Goal: Task Accomplishment & Management: Manage account settings

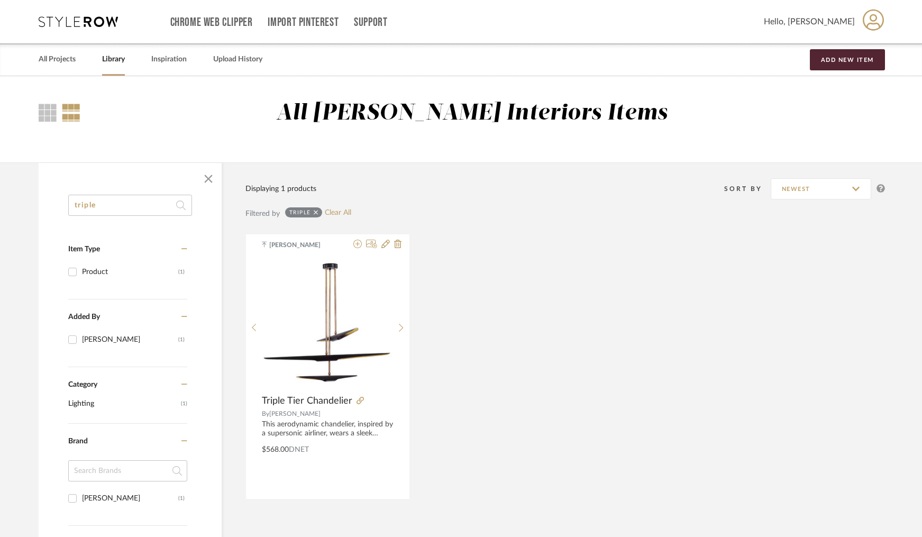
drag, startPoint x: 138, startPoint y: 207, endPoint x: 67, endPoint y: 199, distance: 71.4
click at [67, 199] on div "triple Item Type Product (1) Added By [PERSON_NAME] (1) Category Lighting (1) B…" at bounding box center [130, 483] width 183 height 577
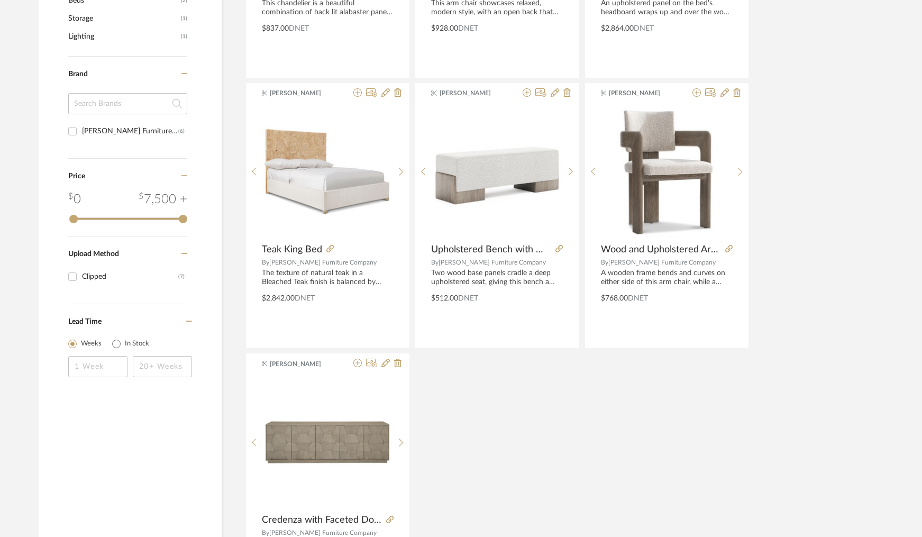
scroll to position [428, 0]
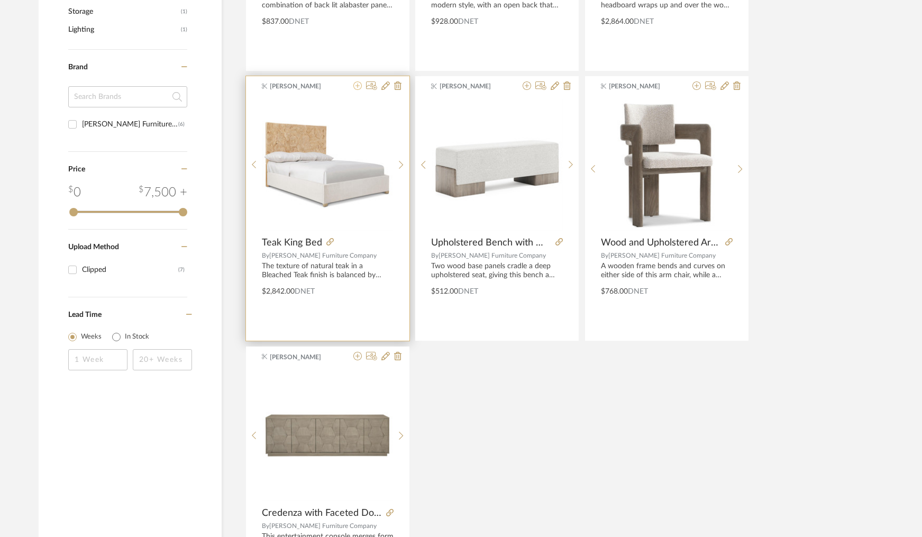
type input "panel"
click at [355, 86] on icon at bounding box center [357, 85] width 8 height 8
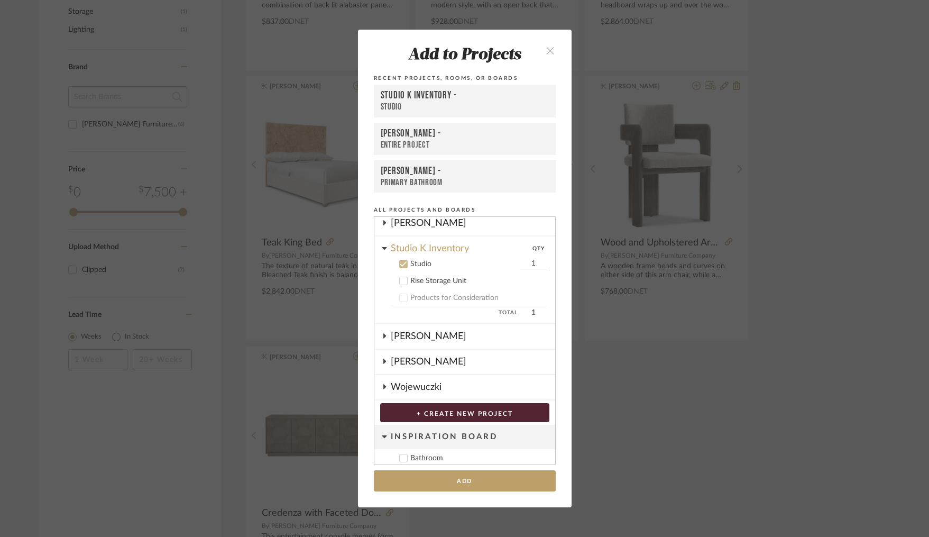
scroll to position [310, 0]
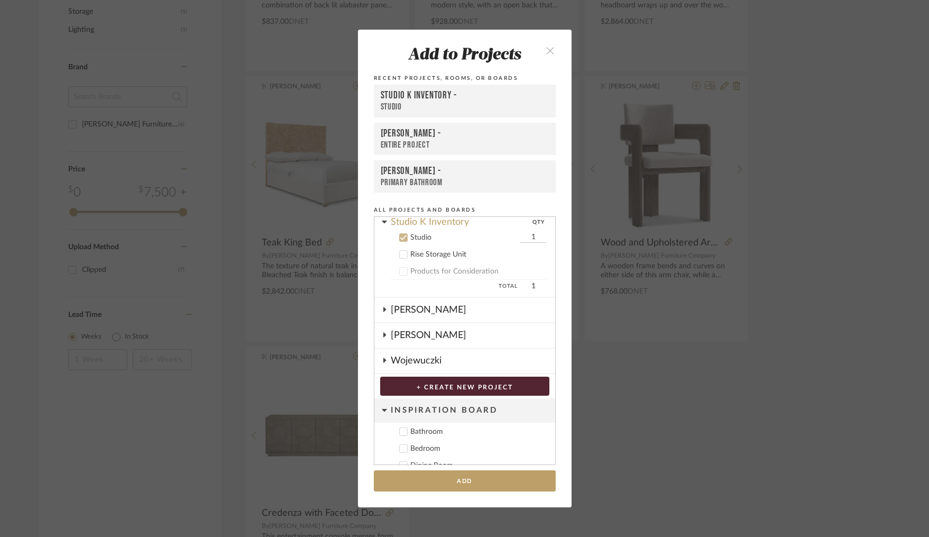
click at [400, 239] on icon at bounding box center [403, 237] width 7 height 7
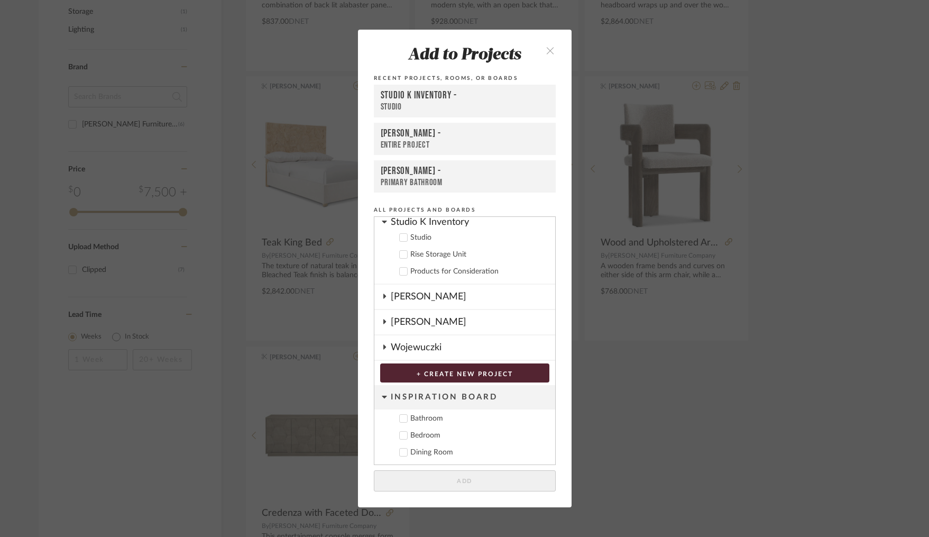
click at [383, 222] on icon at bounding box center [384, 221] width 5 height 8
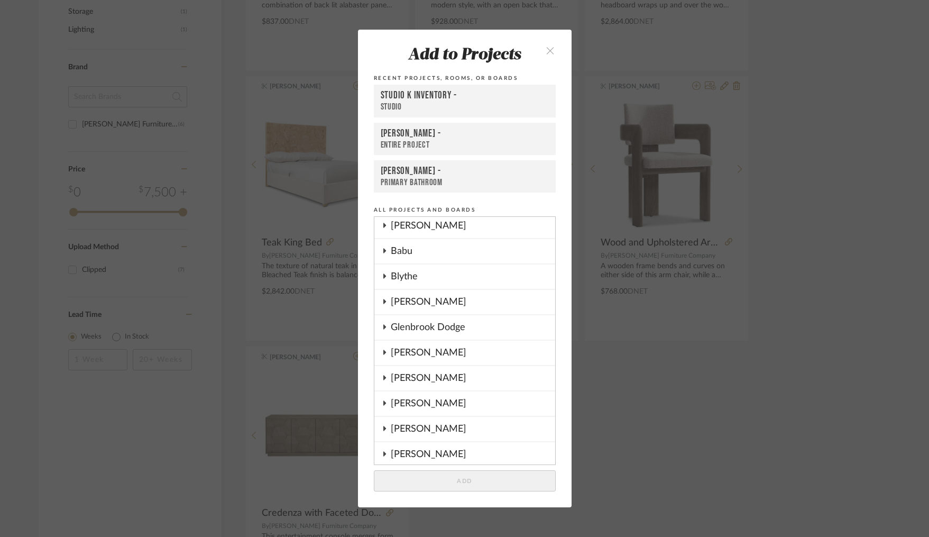
scroll to position [0, 0]
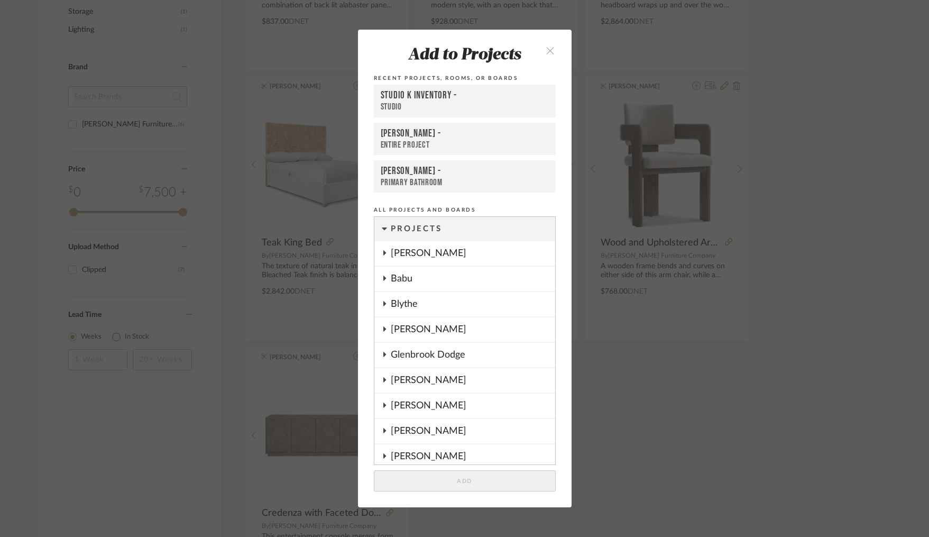
click at [383, 278] on icon at bounding box center [384, 278] width 8 height 5
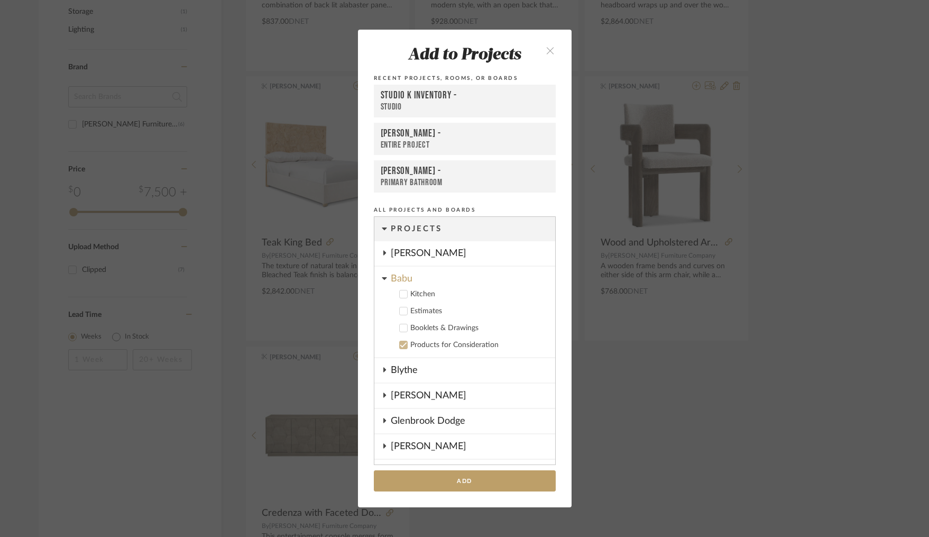
click at [546, 51] on icon "close" at bounding box center [550, 50] width 9 height 9
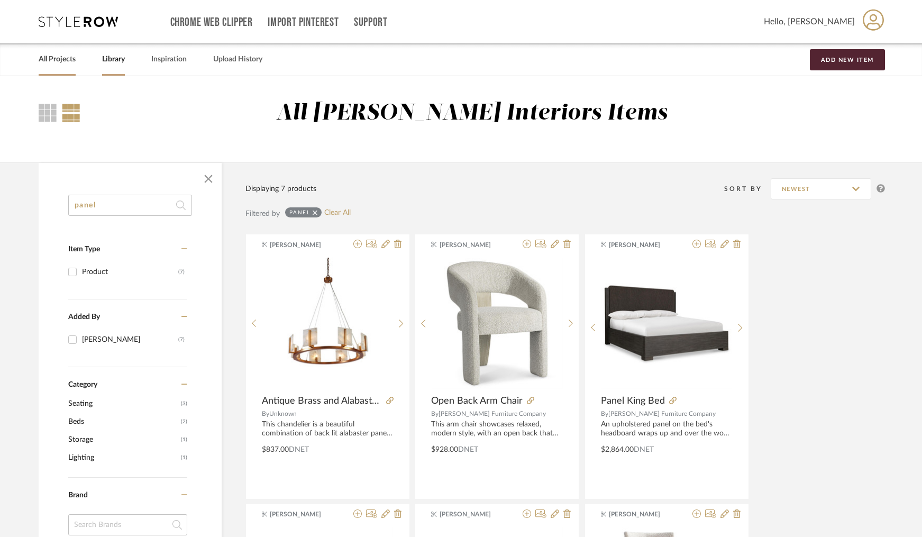
click at [52, 60] on link "All Projects" at bounding box center [57, 59] width 37 height 14
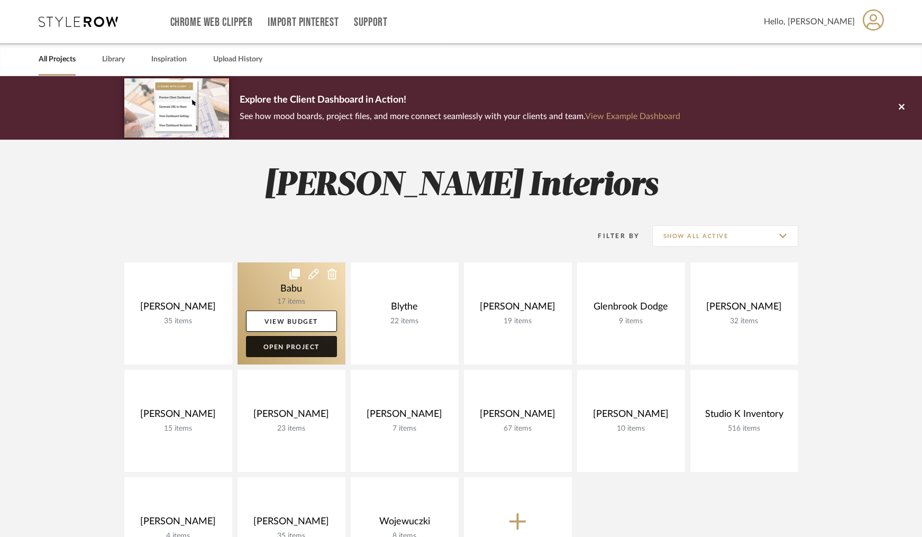
click at [290, 349] on link "Open Project" at bounding box center [291, 346] width 91 height 21
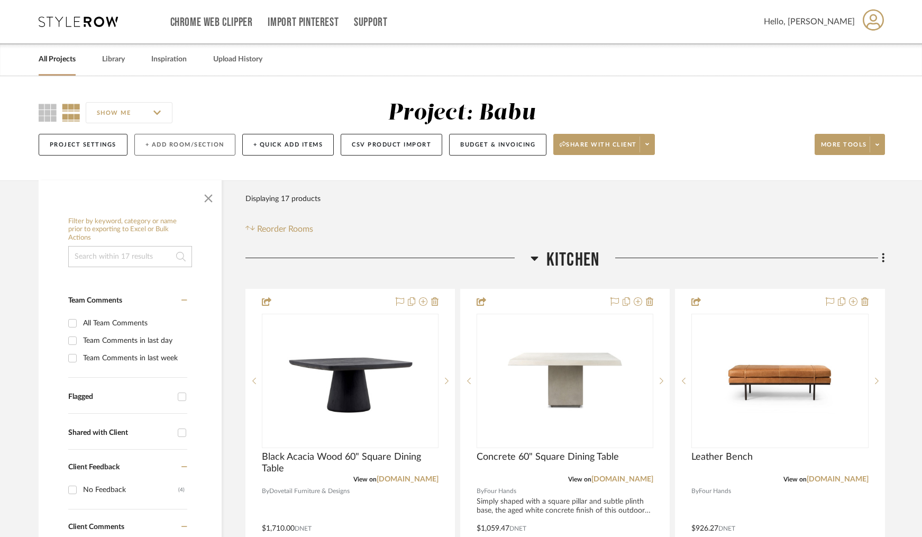
click at [180, 147] on button "+ Add Room/Section" at bounding box center [184, 145] width 101 height 22
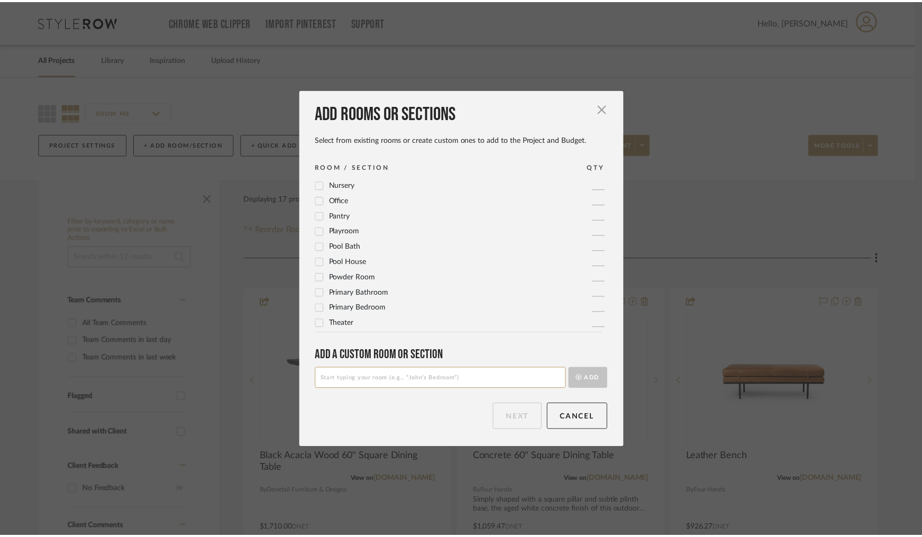
scroll to position [351, 0]
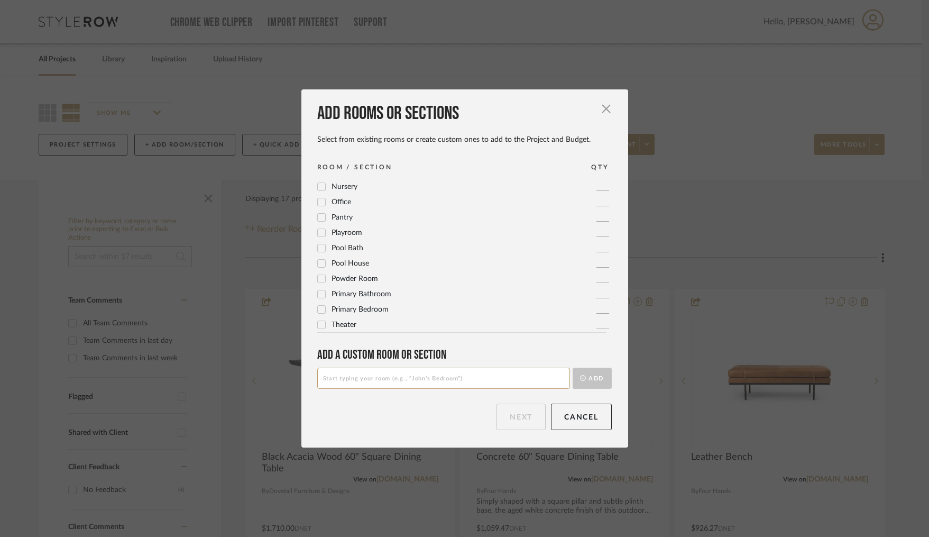
drag, startPoint x: 319, startPoint y: 308, endPoint x: 325, endPoint y: 300, distance: 9.4
click at [319, 308] on icon at bounding box center [321, 309] width 7 height 7
click at [510, 417] on button "Next" at bounding box center [521, 417] width 49 height 26
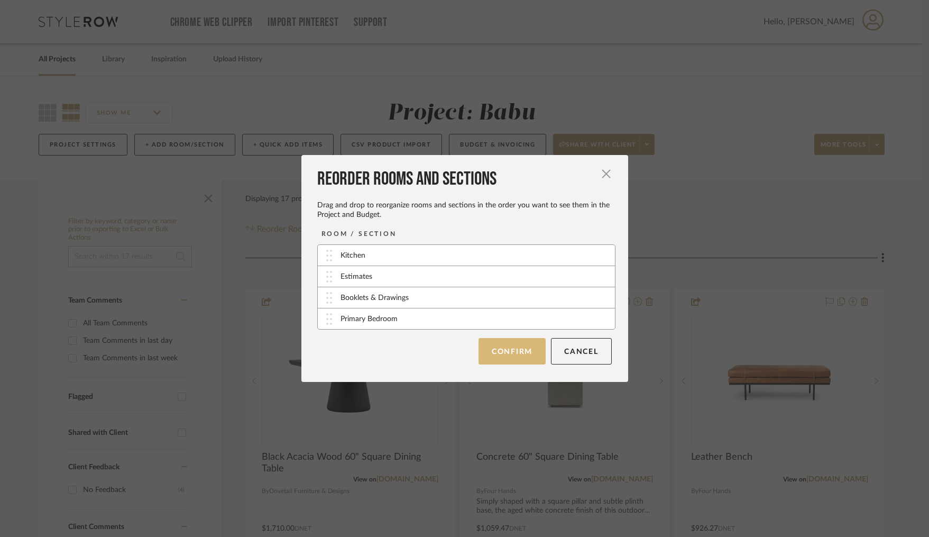
click at [510, 356] on button "Confirm" at bounding box center [512, 351] width 67 height 26
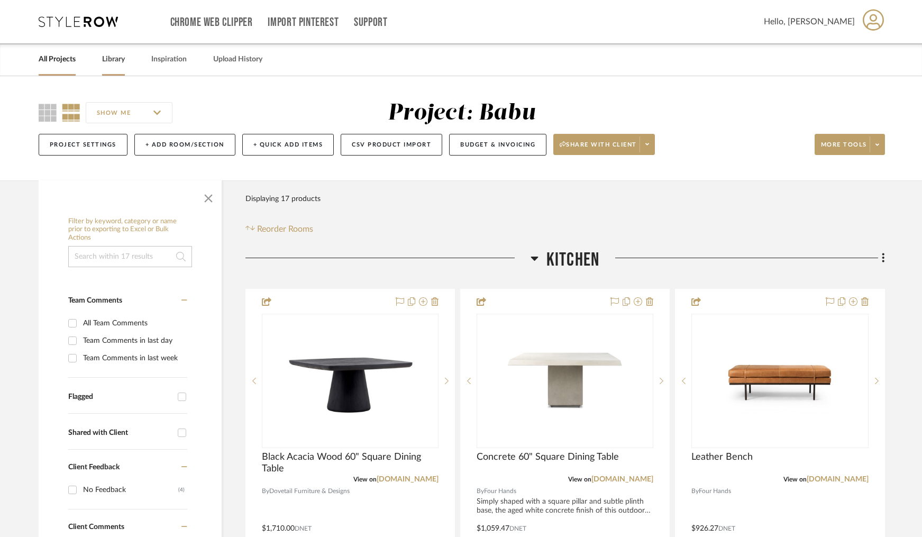
click at [110, 58] on link "Library" at bounding box center [113, 59] width 23 height 14
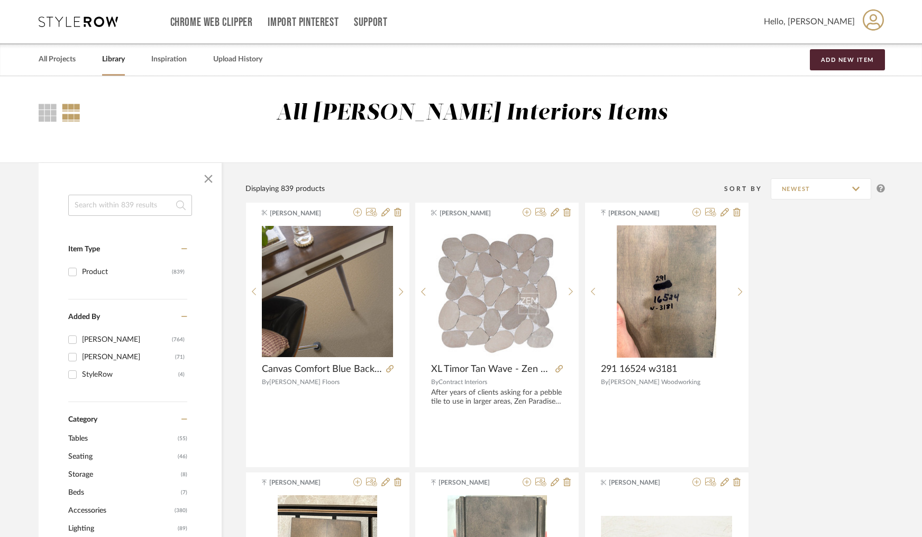
click at [114, 205] on input at bounding box center [130, 205] width 124 height 21
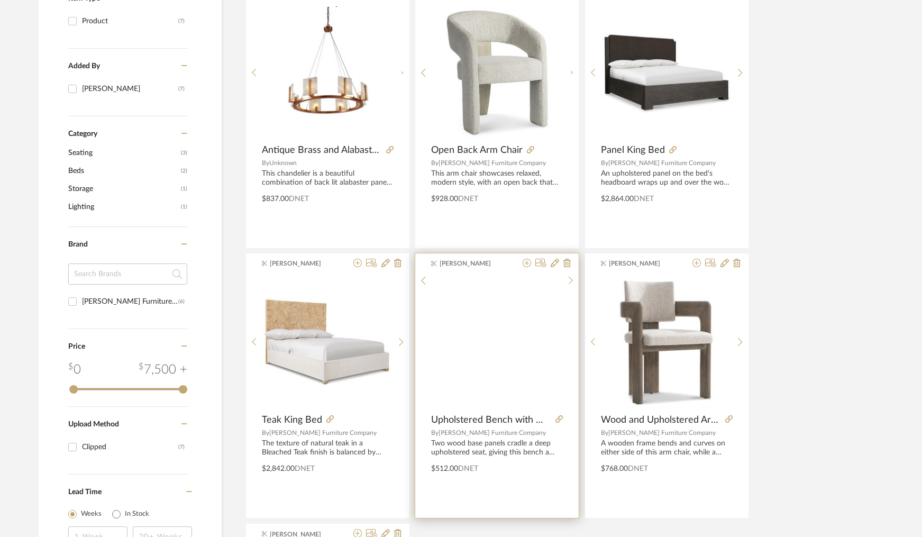
scroll to position [330, 0]
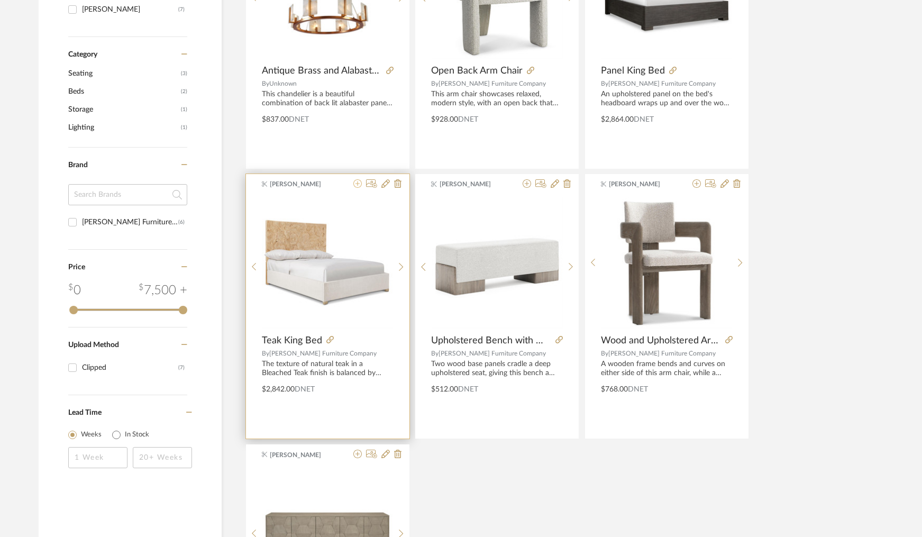
type input "panel"
click at [355, 185] on icon at bounding box center [357, 183] width 8 height 8
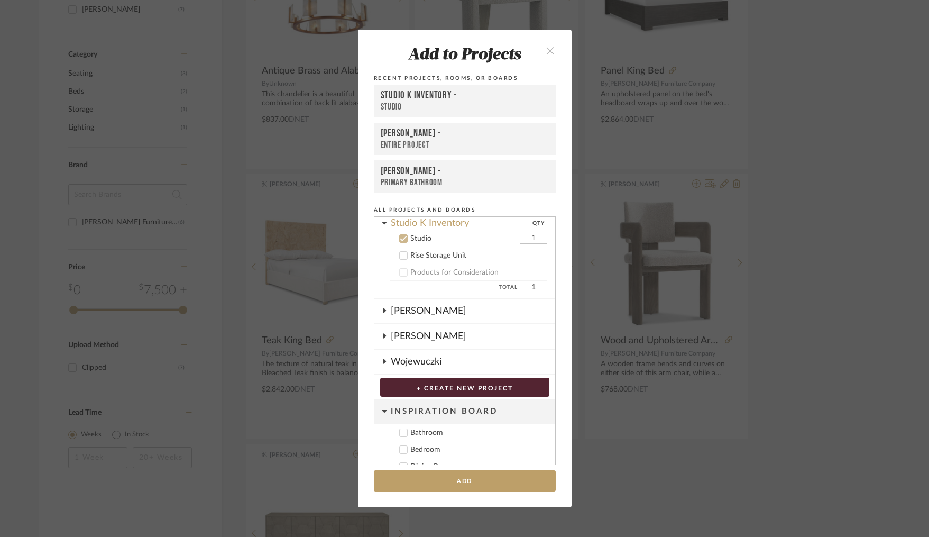
scroll to position [310, 0]
click at [401, 237] on icon at bounding box center [403, 237] width 7 height 7
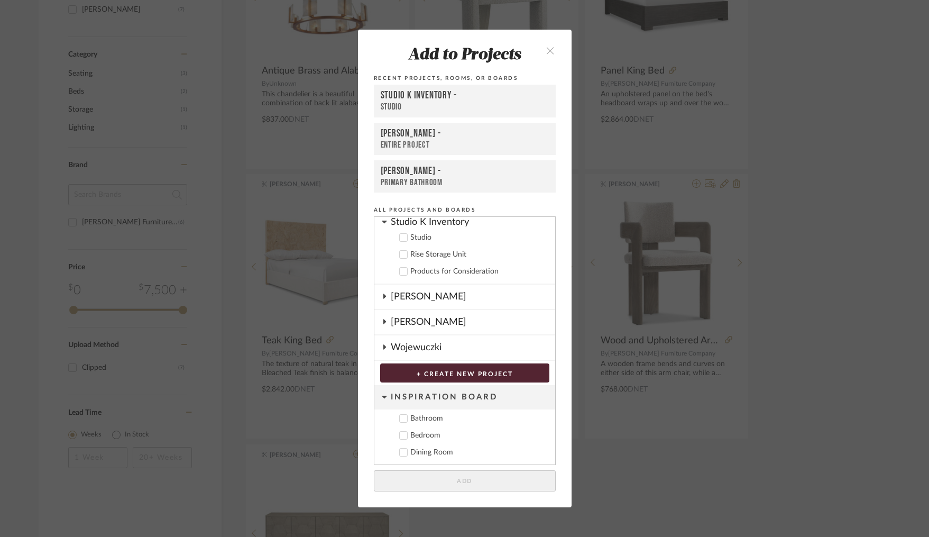
click at [382, 224] on icon at bounding box center [384, 221] width 5 height 8
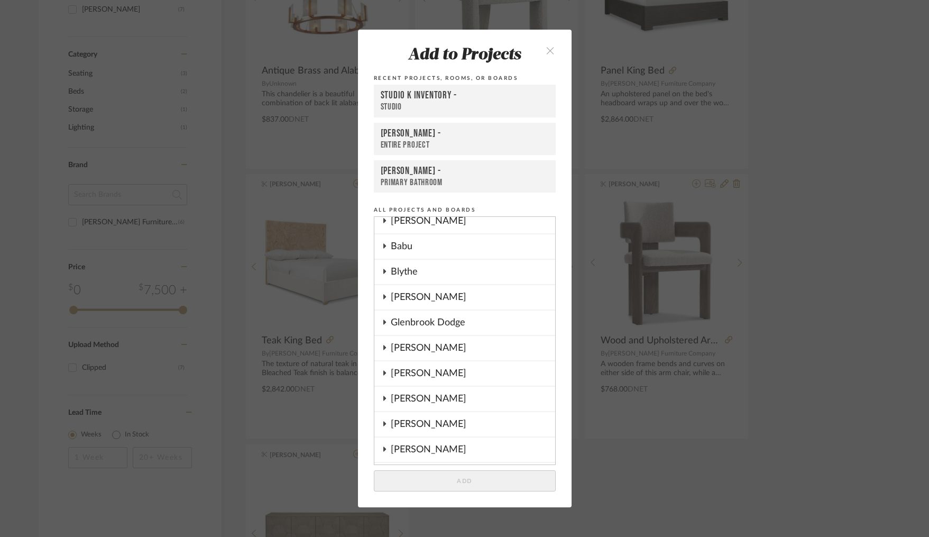
scroll to position [0, 0]
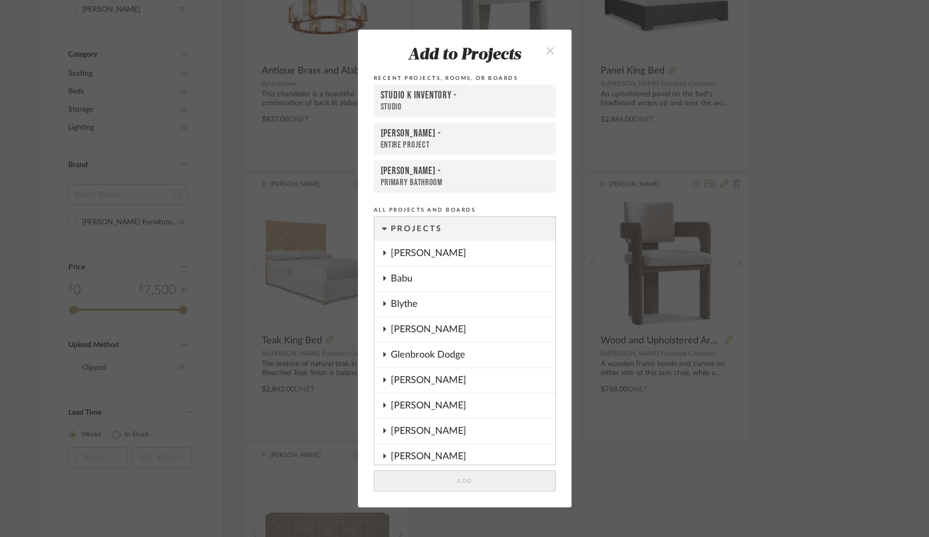
click at [383, 278] on icon at bounding box center [384, 278] width 3 height 5
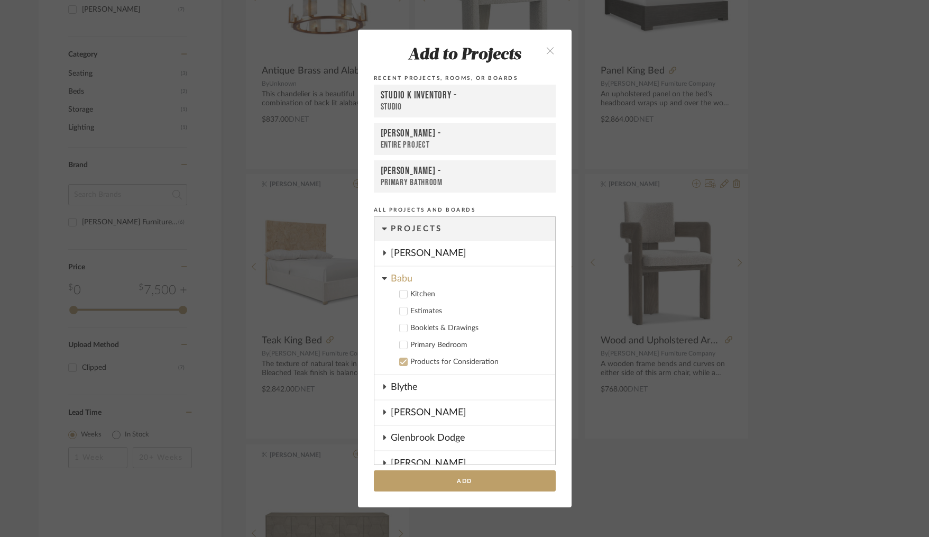
click at [400, 343] on icon at bounding box center [403, 344] width 7 height 7
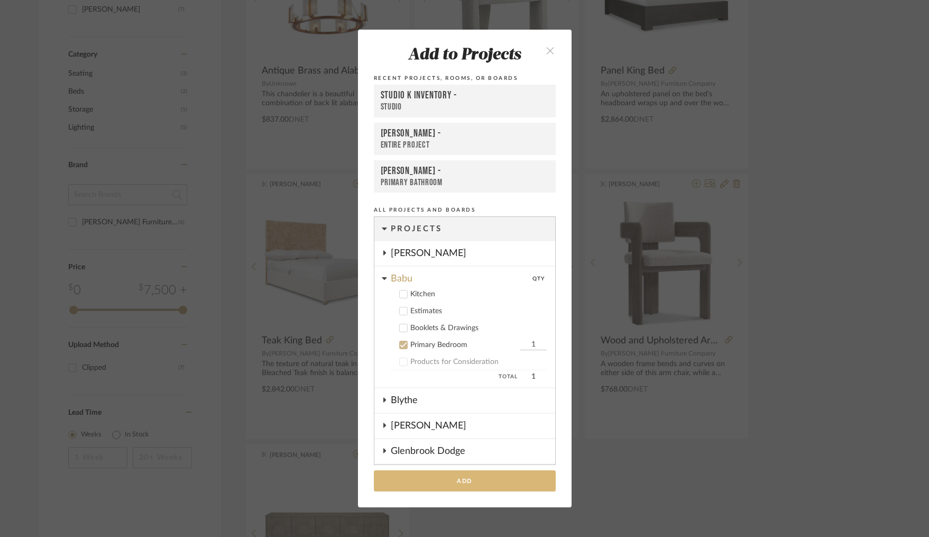
click at [460, 477] on button "Add" at bounding box center [465, 481] width 182 height 22
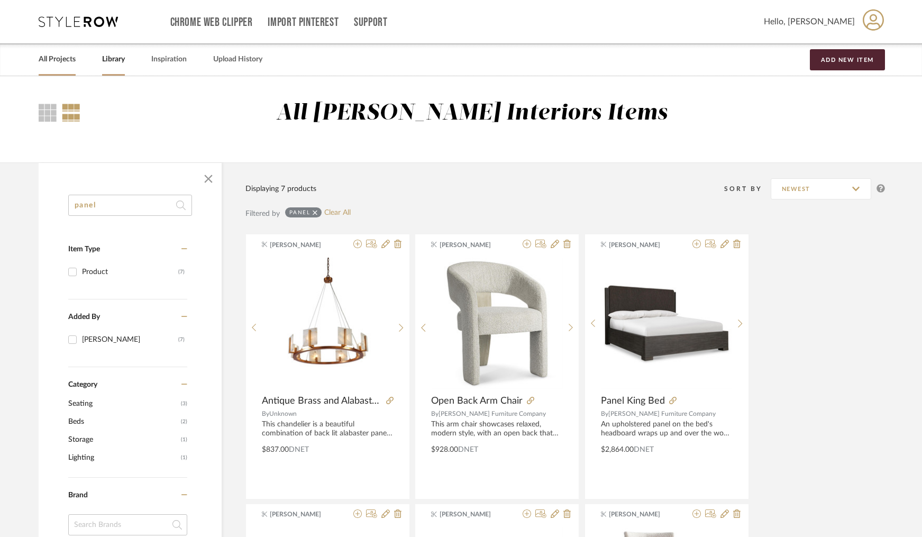
click at [52, 57] on link "All Projects" at bounding box center [57, 59] width 37 height 14
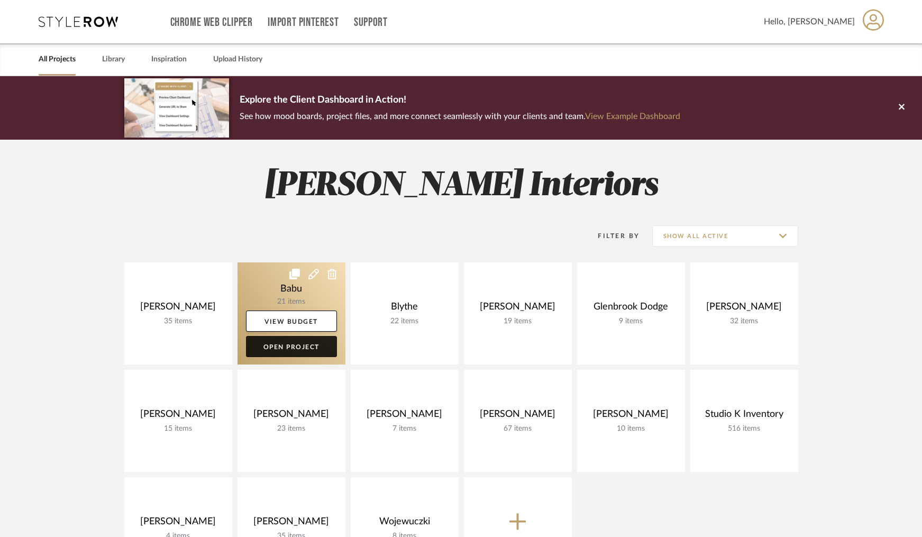
click at [285, 352] on link "Open Project" at bounding box center [291, 346] width 91 height 21
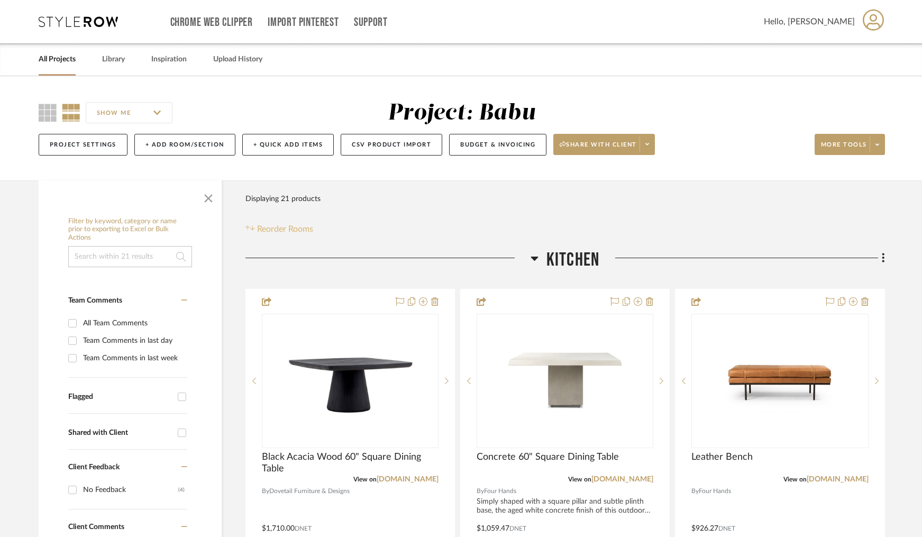
click at [291, 228] on span "Reorder Rooms" at bounding box center [285, 229] width 56 height 13
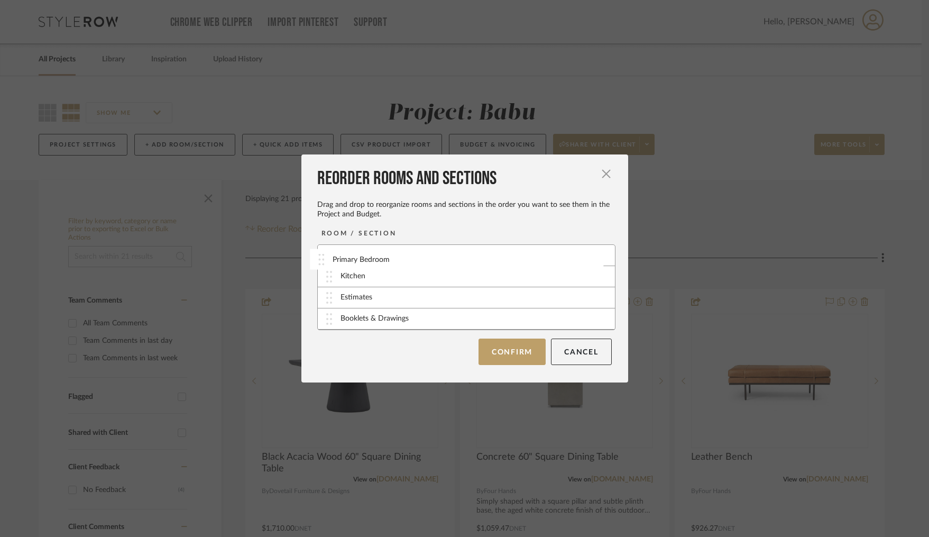
drag, startPoint x: 325, startPoint y: 319, endPoint x: 322, endPoint y: 256, distance: 63.6
click at [507, 349] on button "Confirm" at bounding box center [512, 351] width 67 height 26
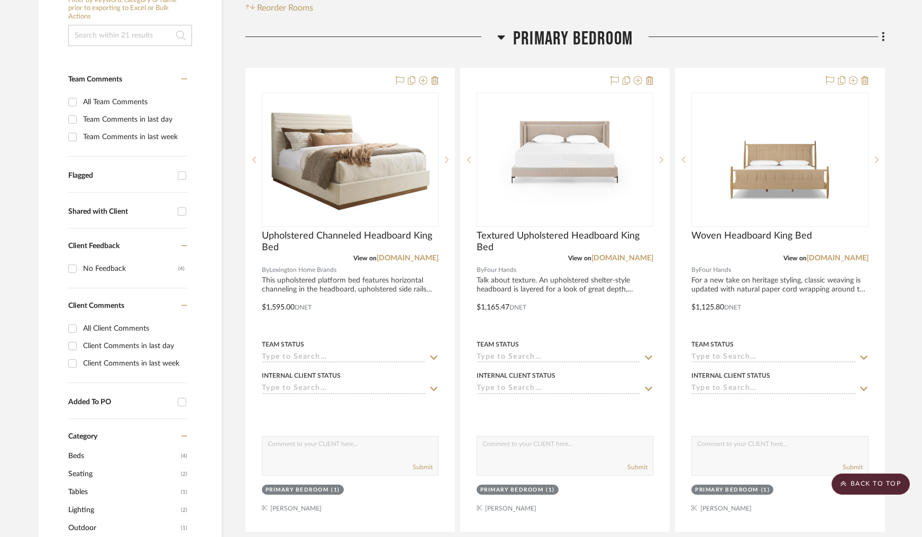
scroll to position [125, 0]
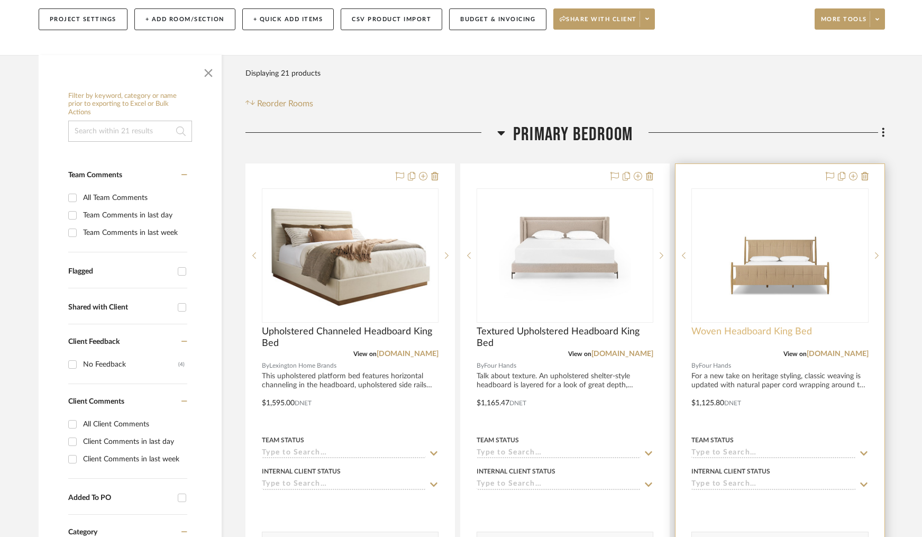
click at [731, 330] on span "Woven Headboard King Bed" at bounding box center [751, 332] width 121 height 12
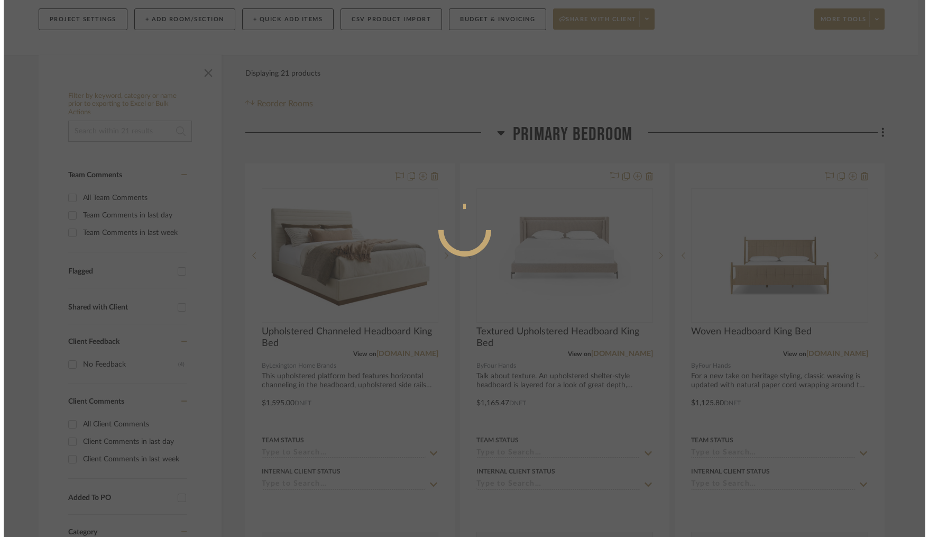
scroll to position [0, 0]
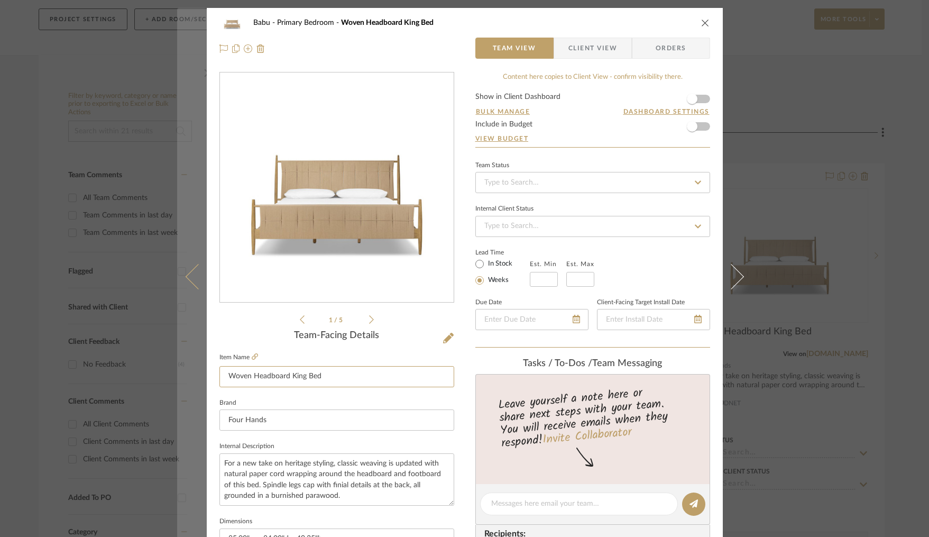
drag, startPoint x: 303, startPoint y: 377, endPoint x: 190, endPoint y: 376, distance: 112.7
click at [190, 376] on mat-dialog-content "Babu Primary Bedroom Woven Headboard King Bed Team View Client View Orders 1 / …" at bounding box center [464, 496] width 575 height 977
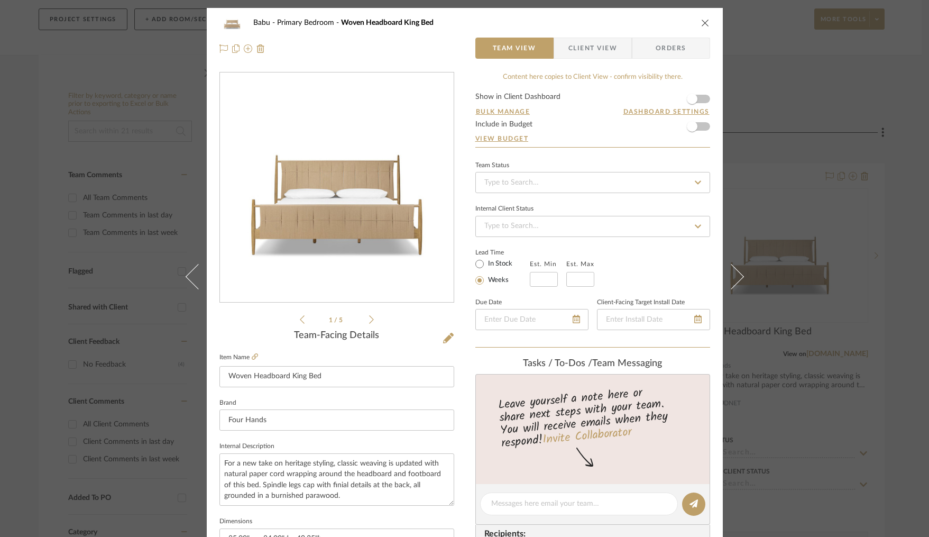
drag, startPoint x: 703, startPoint y: 21, endPoint x: 590, endPoint y: 11, distance: 113.1
click at [703, 21] on icon "close" at bounding box center [705, 23] width 8 height 8
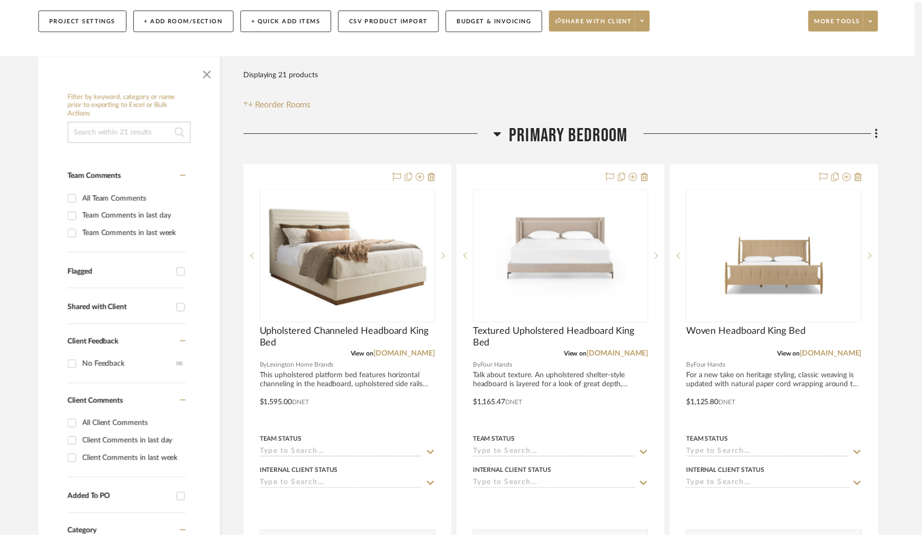
scroll to position [125, 0]
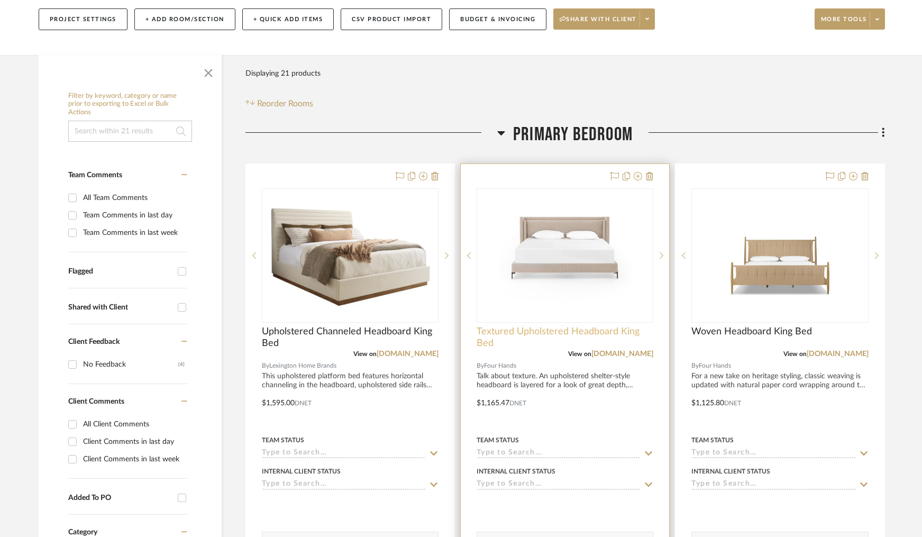
click at [538, 335] on span "Textured Upholstered Headboard King Bed" at bounding box center [565, 337] width 177 height 23
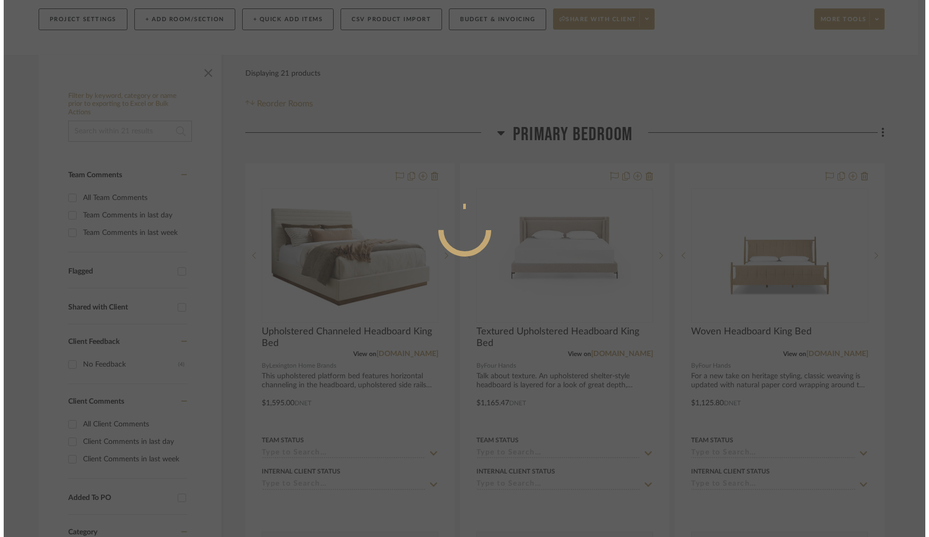
scroll to position [0, 0]
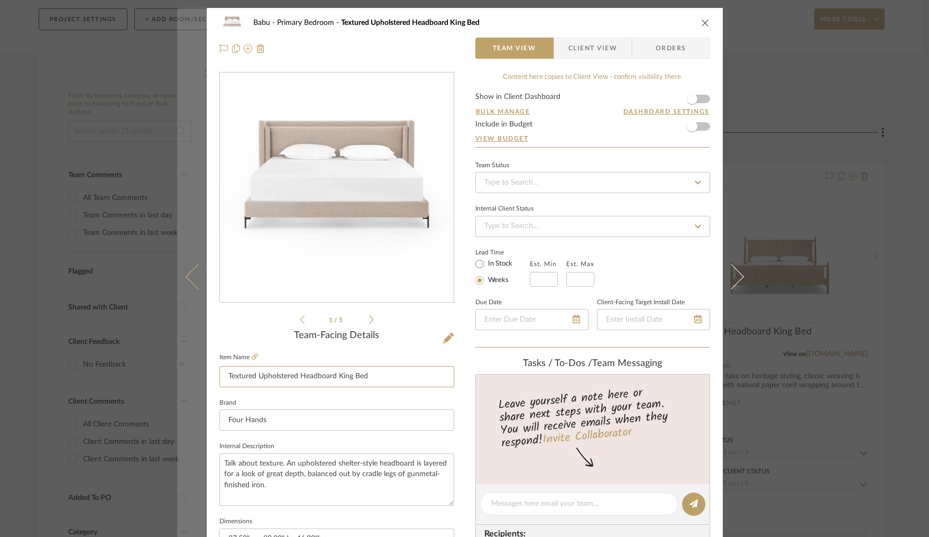
drag, startPoint x: 250, startPoint y: 371, endPoint x: 198, endPoint y: 371, distance: 51.8
click at [198, 371] on mat-dialog-content "Babu Primary Bedroom Textured Upholstered Headboard King Bed Team View Client V…" at bounding box center [464, 496] width 575 height 977
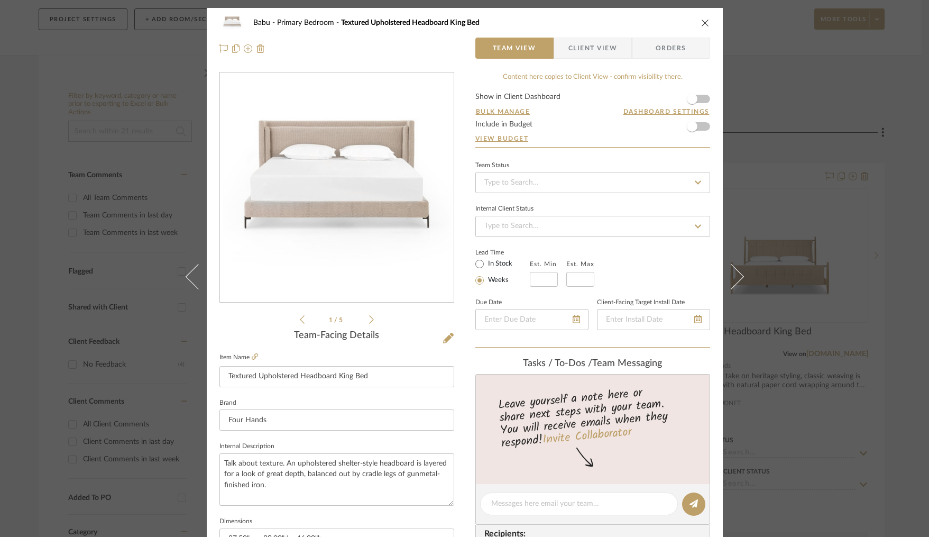
click at [702, 20] on icon "close" at bounding box center [705, 23] width 8 height 8
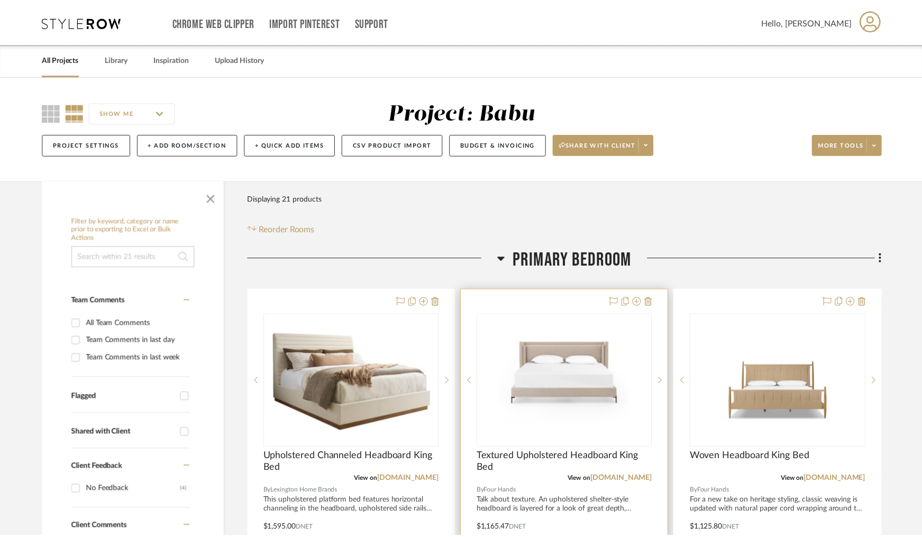
scroll to position [125, 0]
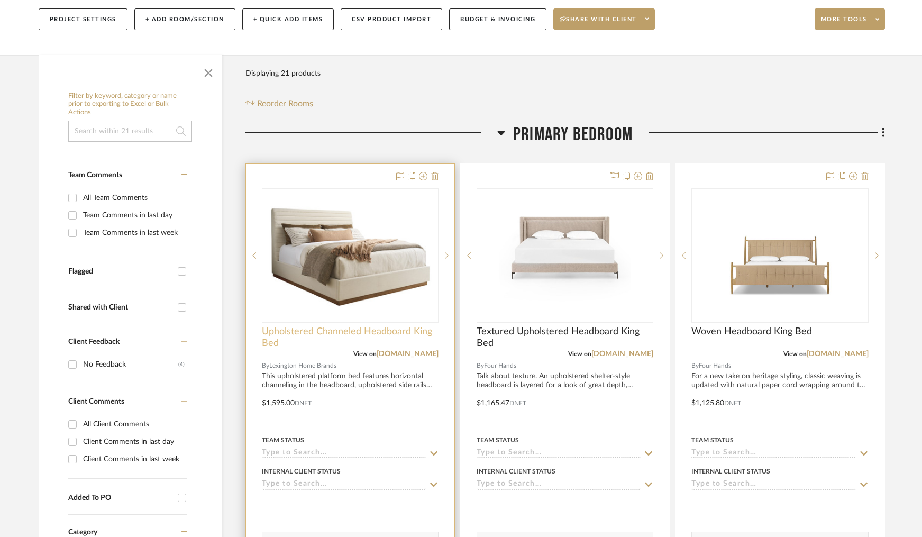
click at [351, 326] on span "Upholstered Channeled Headboard King Bed" at bounding box center [350, 337] width 177 height 23
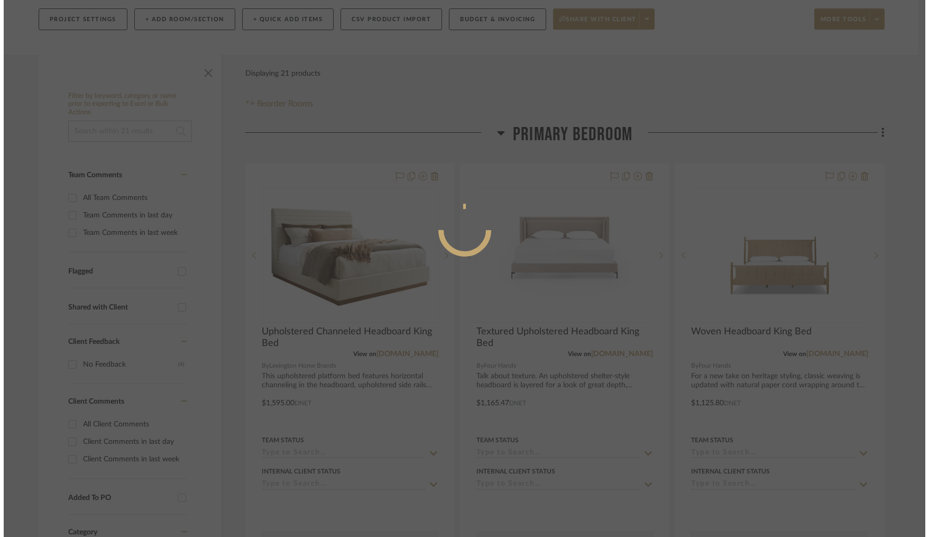
scroll to position [0, 0]
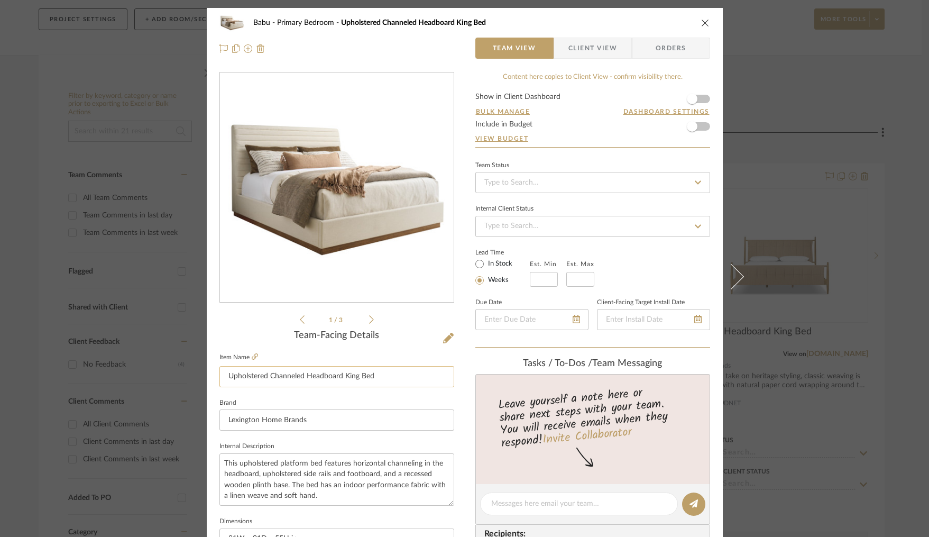
drag, startPoint x: 329, startPoint y: 377, endPoint x: 218, endPoint y: 378, distance: 111.1
click at [220, 378] on input "Upholstered Channeled Headboard King Bed" at bounding box center [337, 376] width 235 height 21
